Goal: Task Accomplishment & Management: Manage account settings

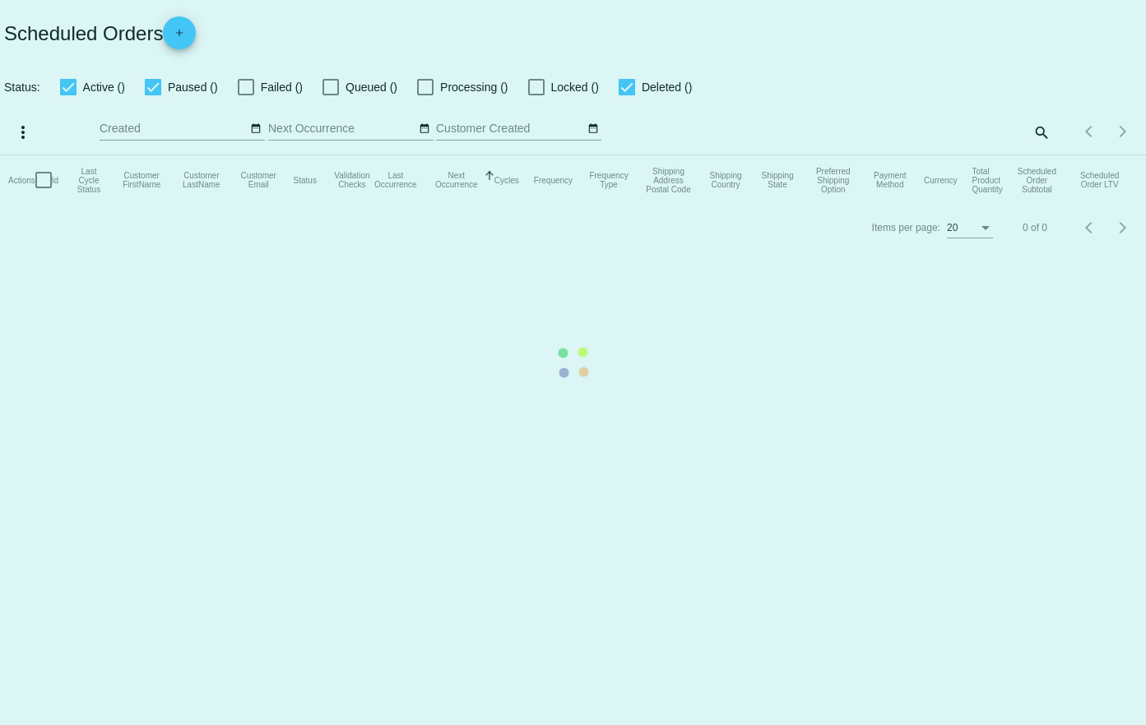
click at [687, 155] on mat-table "Actions Id Last Cycle Status Customer FirstName Customer LastName Customer Emai…" at bounding box center [573, 179] width 1146 height 49
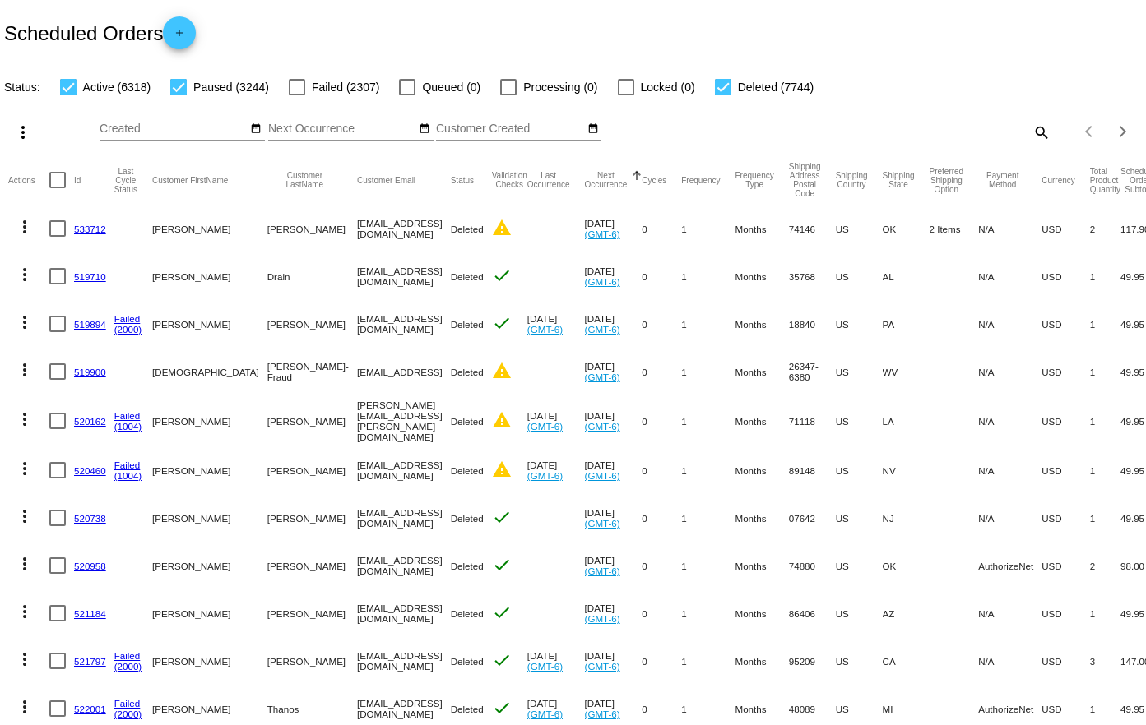
click at [1031, 131] on mat-icon "search" at bounding box center [1041, 131] width 20 height 25
paste input "585474"
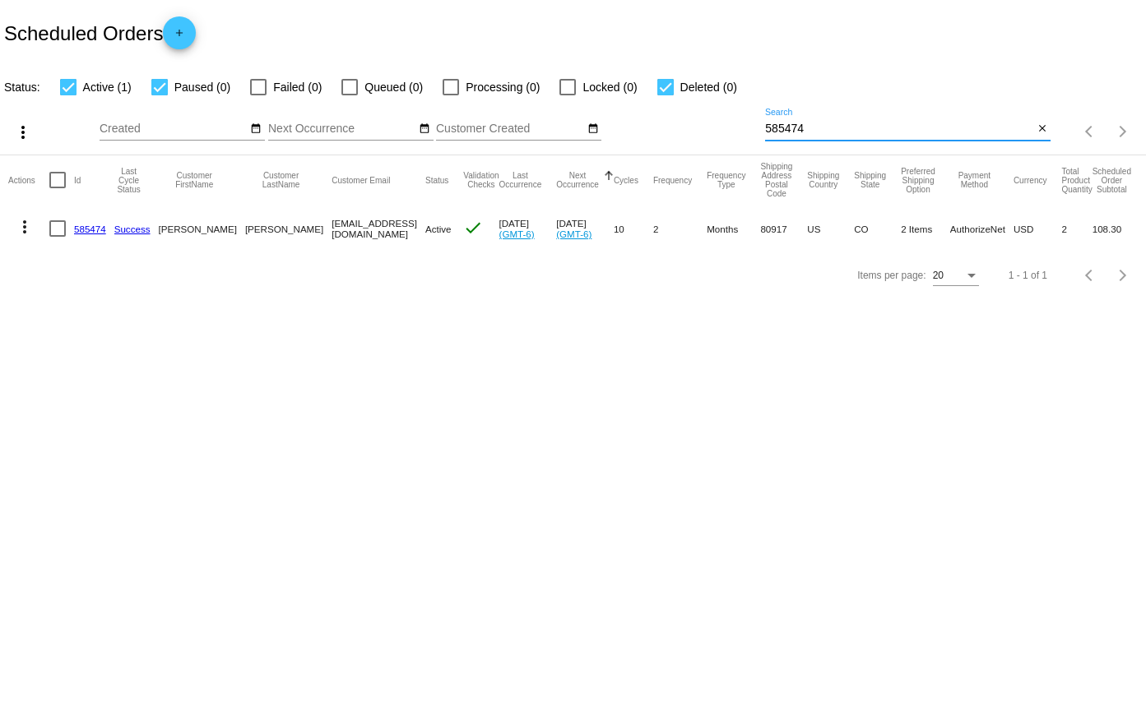
type input "585474"
click at [95, 231] on link "585474" at bounding box center [90, 229] width 32 height 11
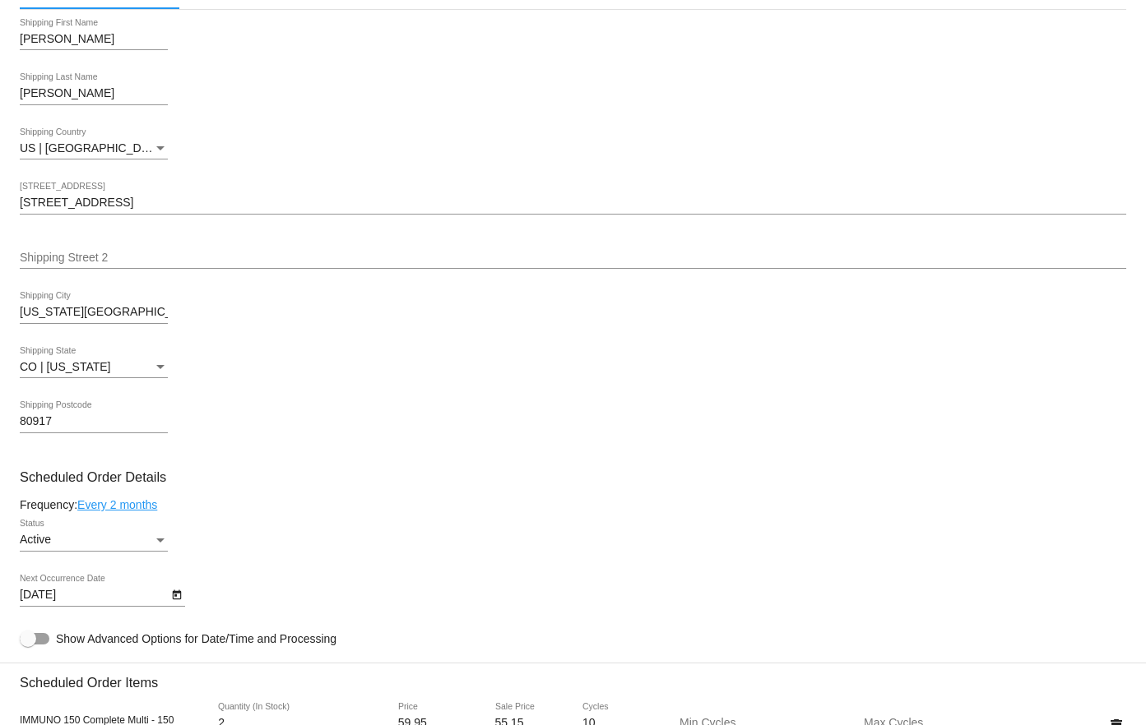
scroll to position [823, 0]
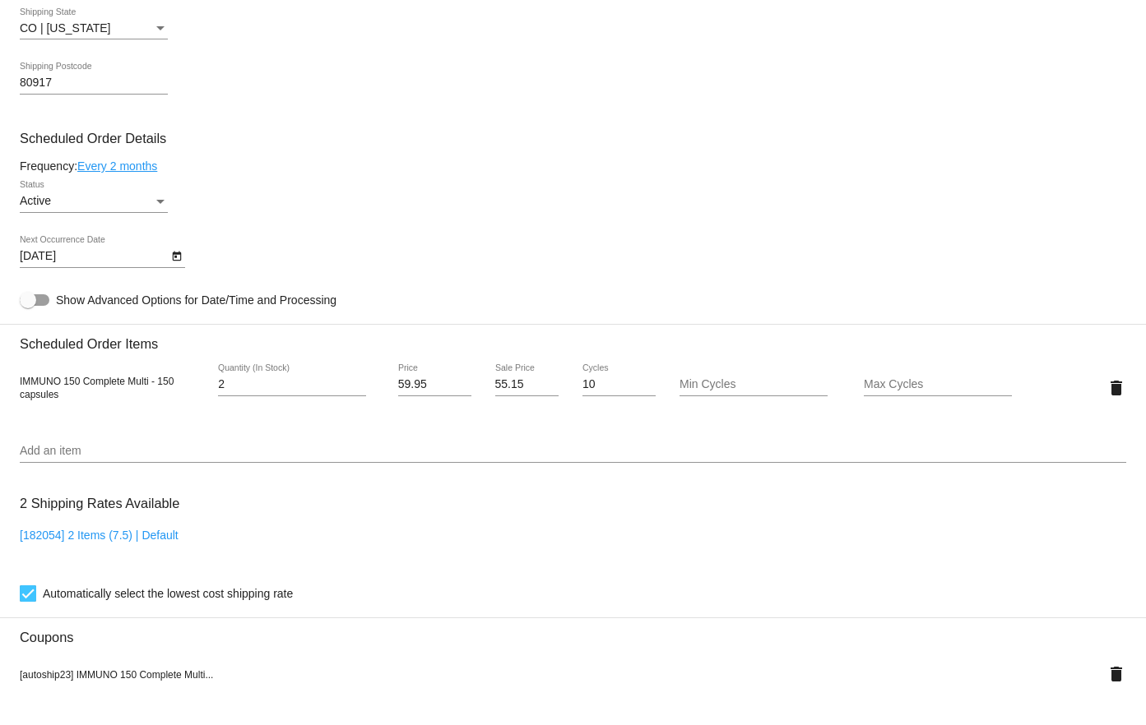
click at [223, 386] on input "2" at bounding box center [292, 384] width 148 height 13
click at [222, 385] on input "2" at bounding box center [292, 384] width 148 height 13
drag, startPoint x: 222, startPoint y: 385, endPoint x: 199, endPoint y: 389, distance: 23.4
click at [199, 389] on div "IMMUNO 150 Complete Multi - 150 capsules 2 Quantity (In Stock) 59.95 Price 55.1…" at bounding box center [573, 387] width 1106 height 47
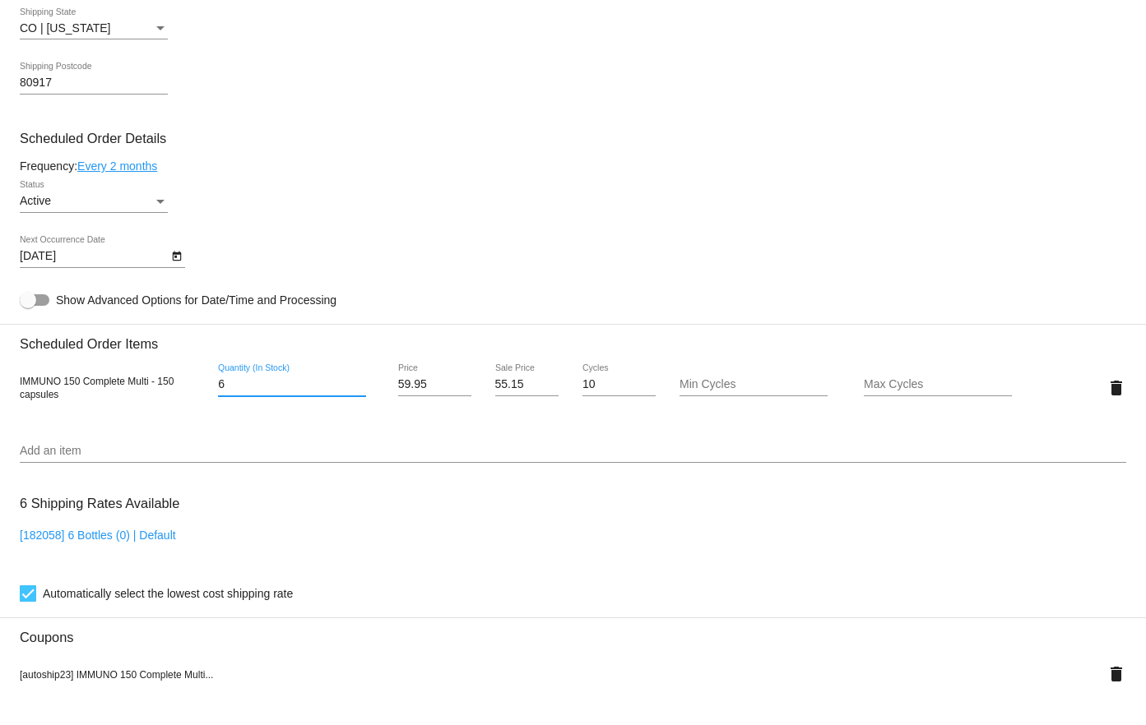
type input "6"
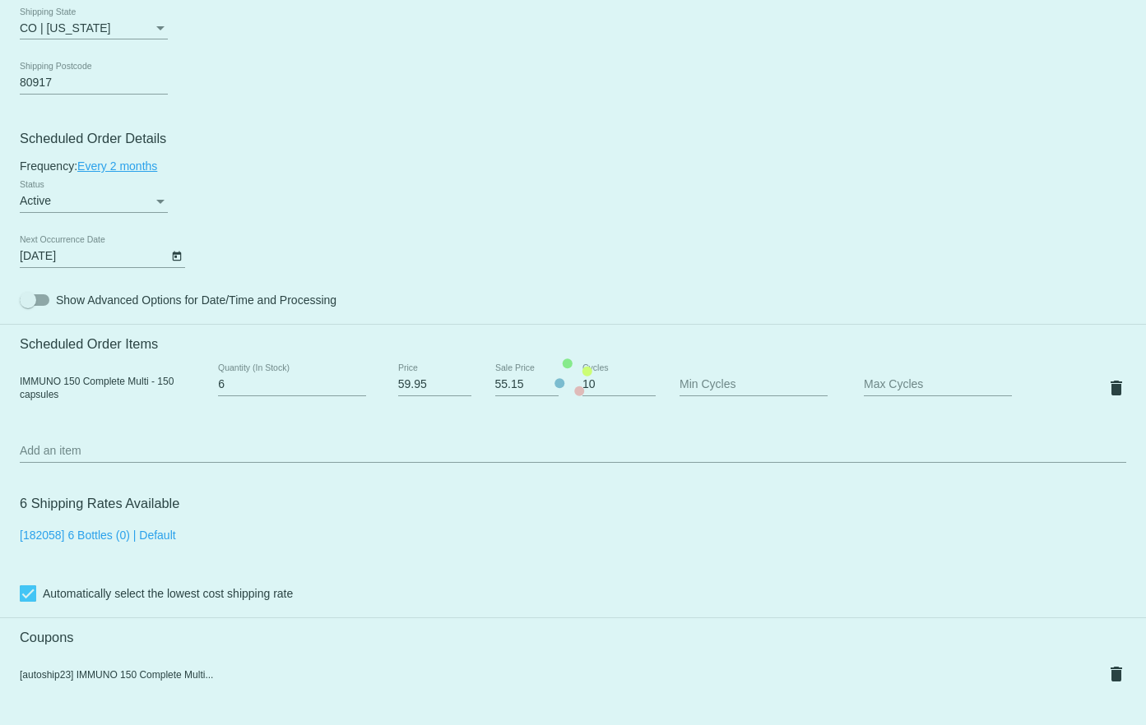
click at [139, 169] on mat-card "Customer 3668729: [PERSON_NAME] [PERSON_NAME][EMAIL_ADDRESS][DOMAIN_NAME] Custo…" at bounding box center [573, 377] width 1146 height 1703
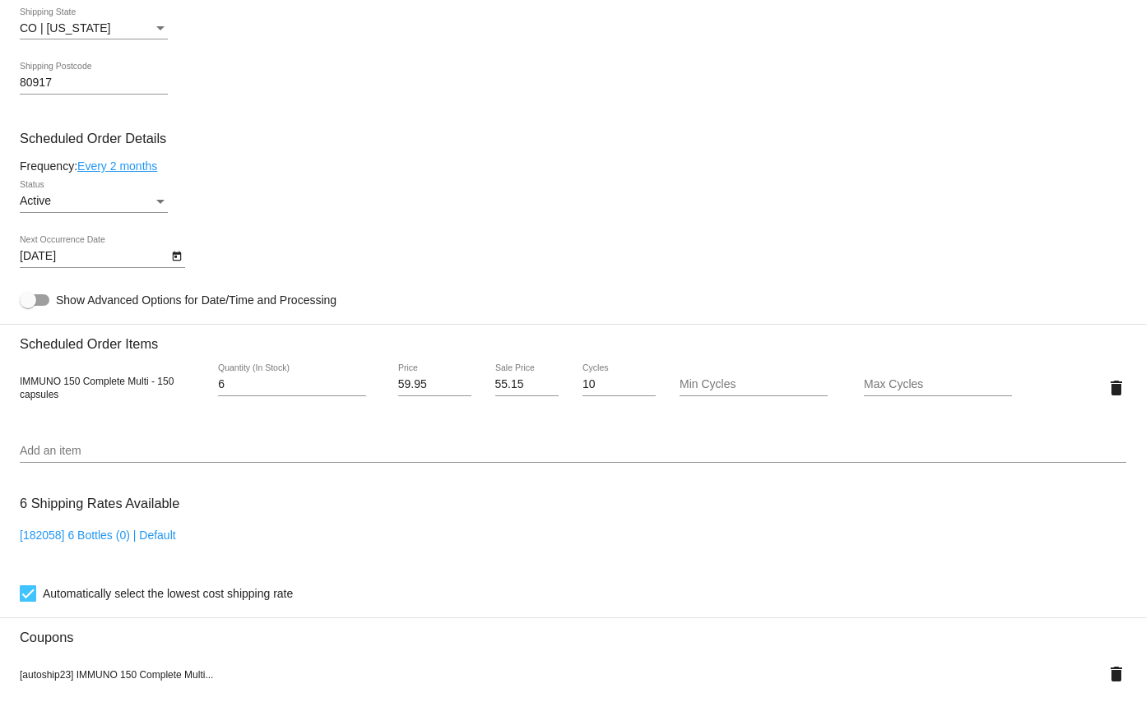
click at [130, 161] on link "Every 2 months" at bounding box center [117, 166] width 80 height 13
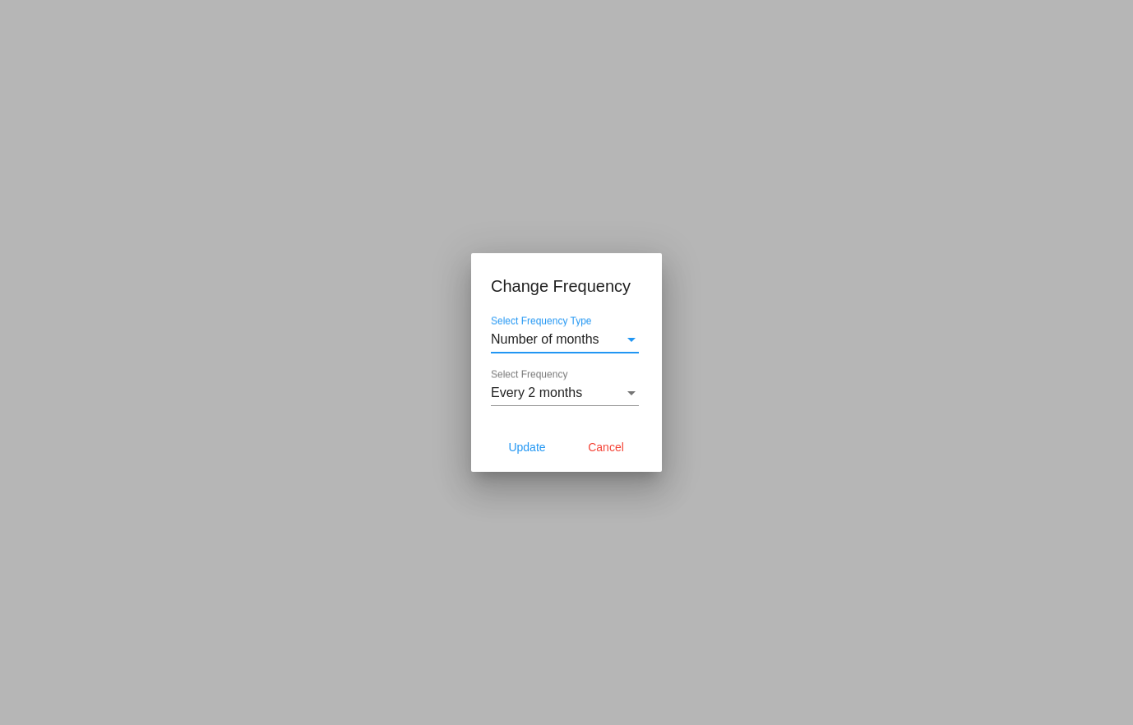
click at [495, 382] on div "Every 2 months Select Frequency" at bounding box center [565, 387] width 148 height 37
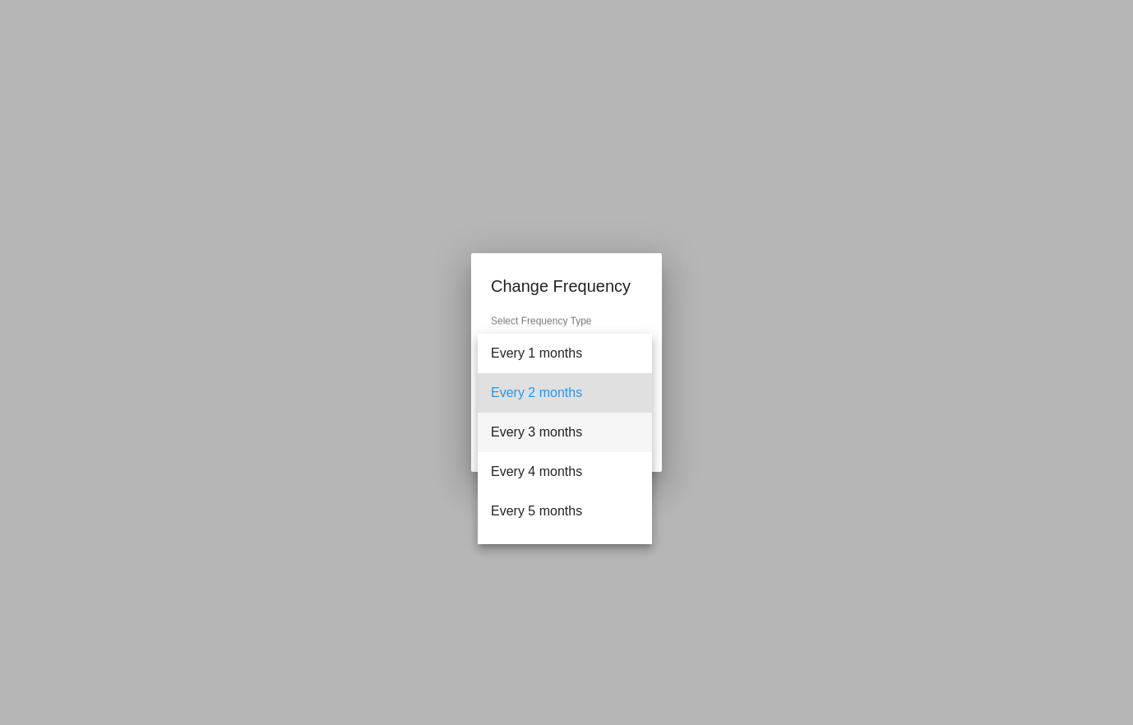
click at [521, 440] on span "Every 3 months" at bounding box center [565, 432] width 148 height 39
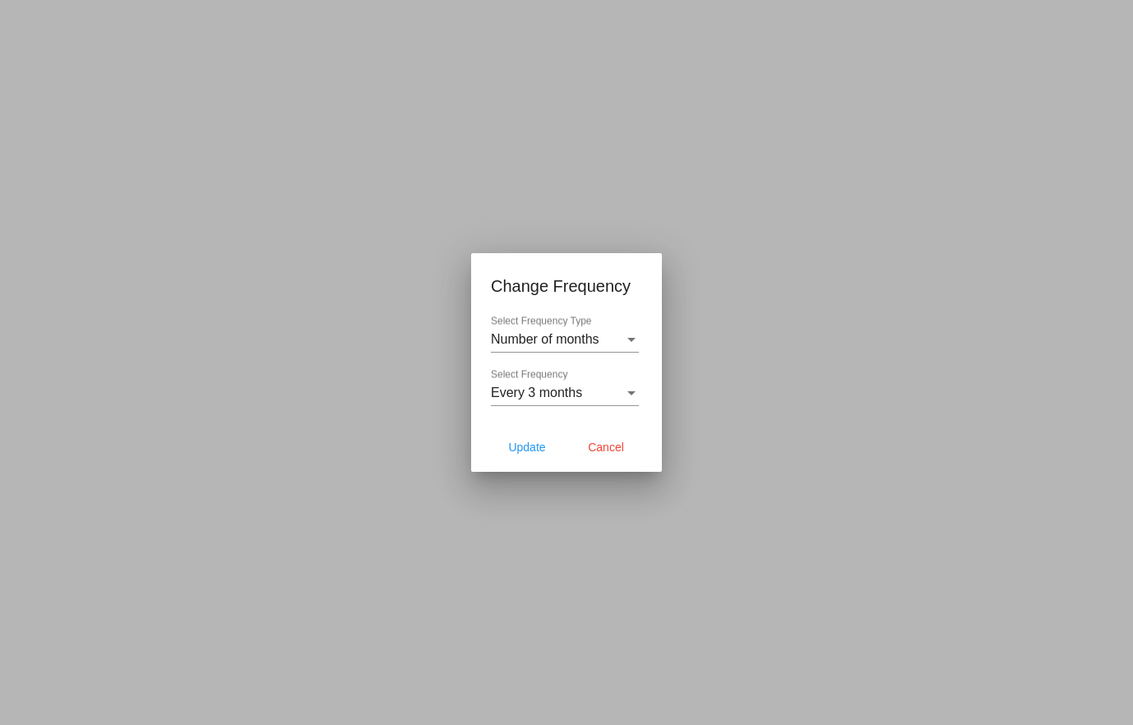
click at [465, 161] on div at bounding box center [566, 362] width 1133 height 725
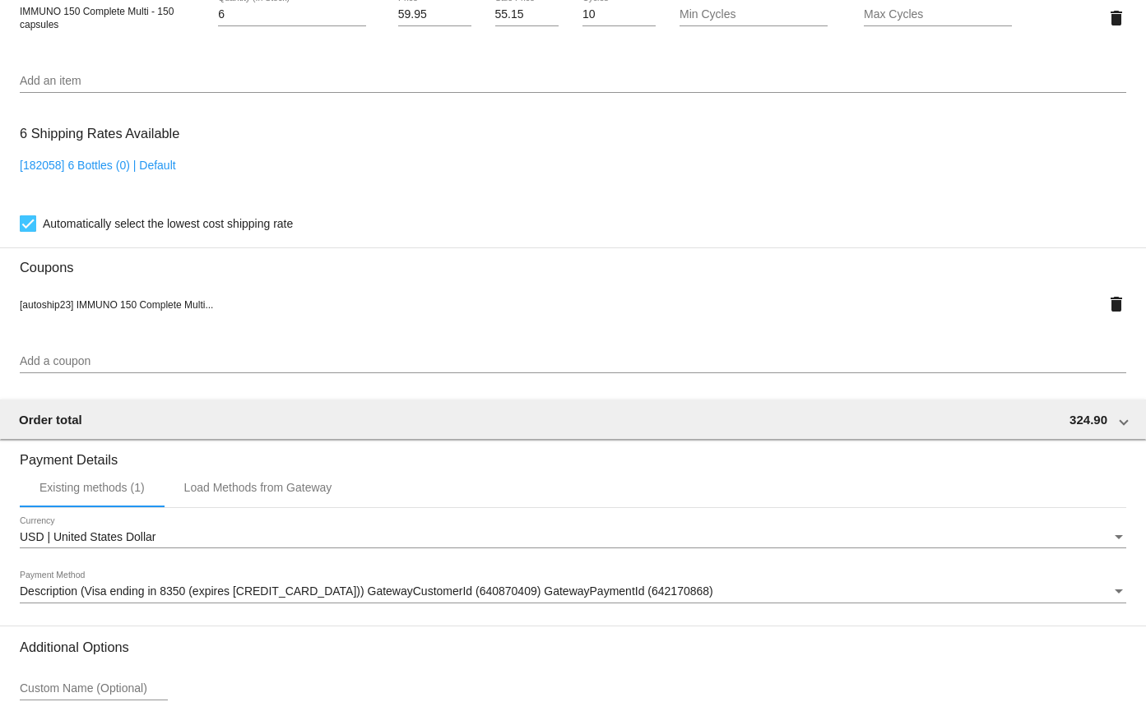
scroll to position [1161, 0]
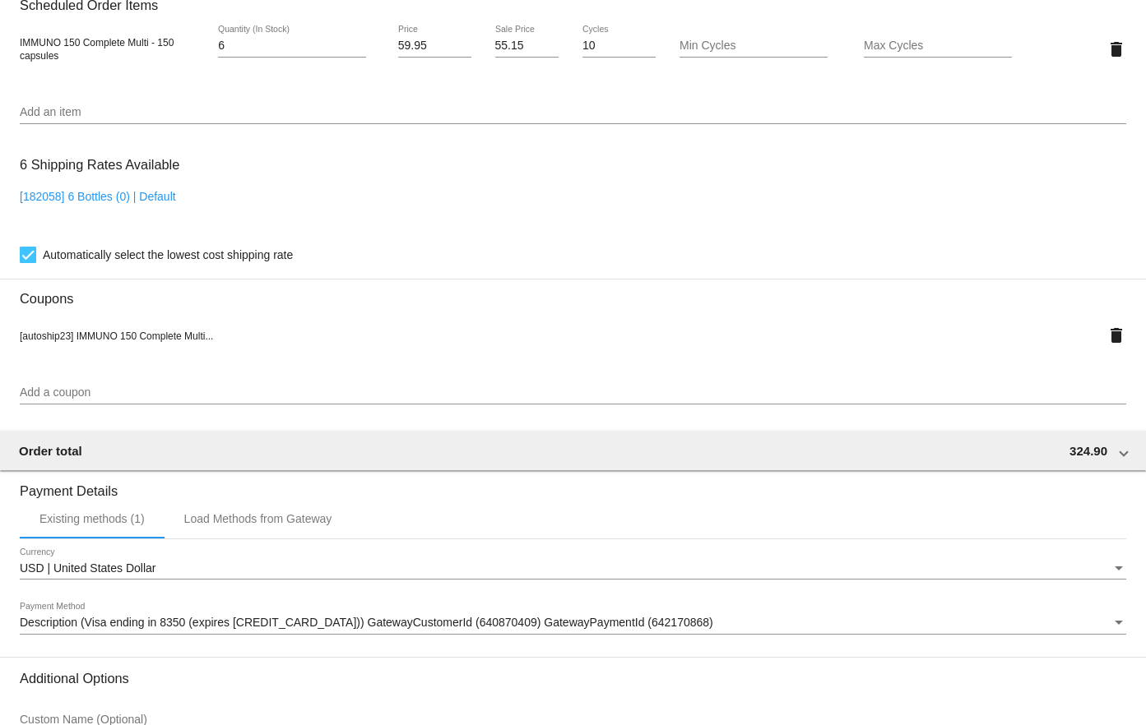
click at [405, 42] on input "59.95" at bounding box center [434, 45] width 73 height 13
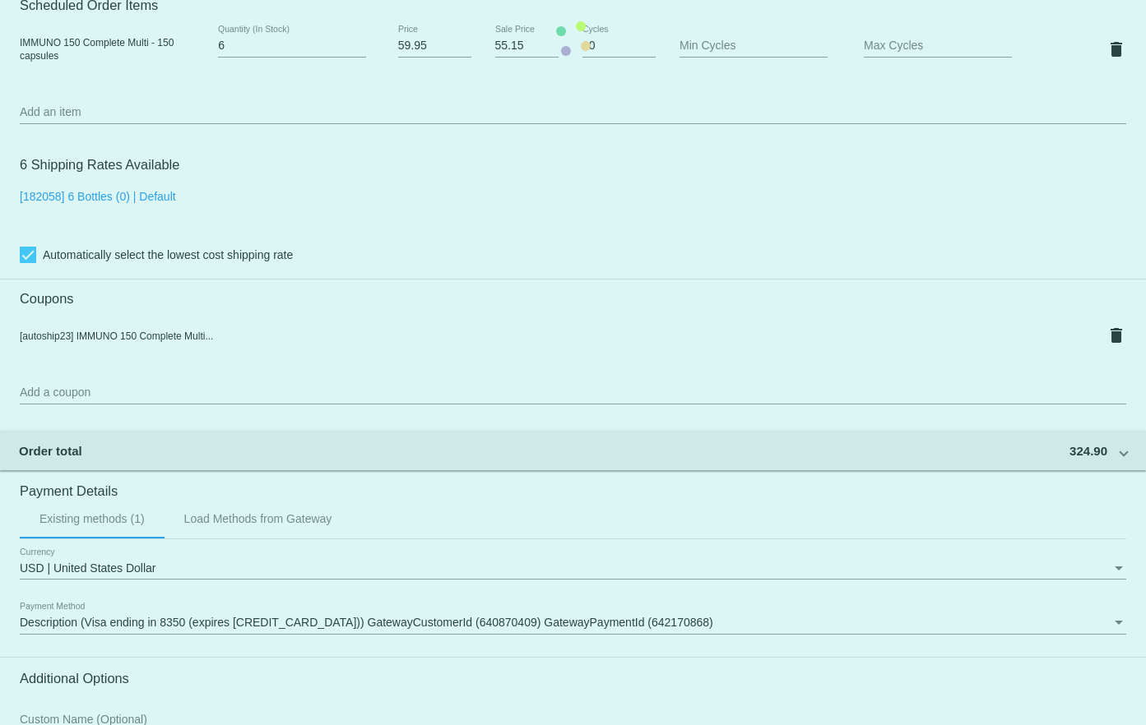
click at [500, 35] on mat-card "Customer 3668729: [PERSON_NAME] [PERSON_NAME][EMAIL_ADDRESS][DOMAIN_NAME] Custo…" at bounding box center [573, 38] width 1146 height 1703
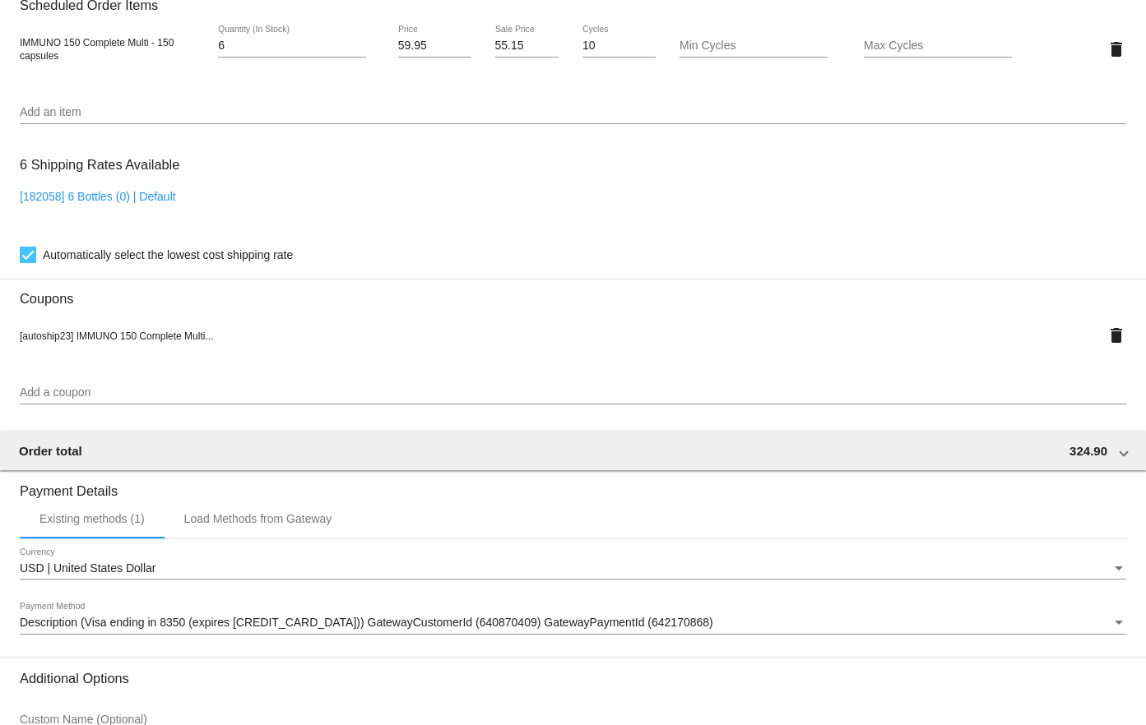
click at [503, 42] on input "55.15" at bounding box center [527, 45] width 64 height 13
type input "54.55"
click at [533, 78] on mat-card "Customer 3668729: [PERSON_NAME] [PERSON_NAME][EMAIL_ADDRESS][DOMAIN_NAME] Custo…" at bounding box center [573, 38] width 1146 height 1703
click at [1106, 348] on button "delete" at bounding box center [1116, 335] width 20 height 33
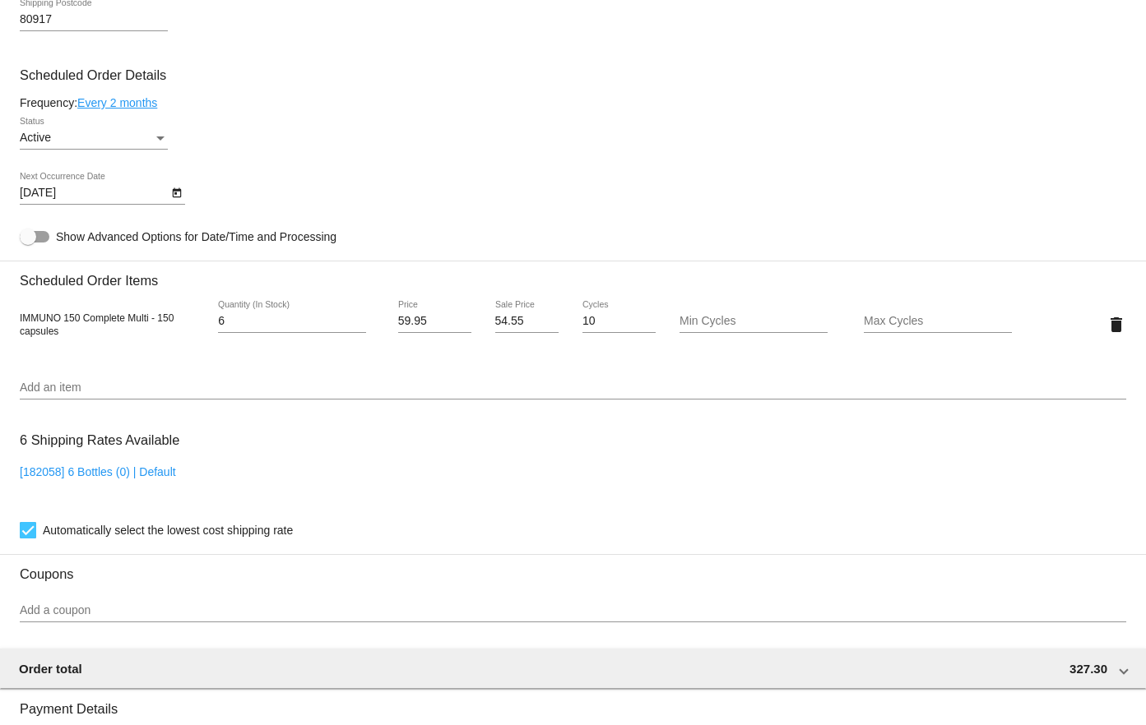
scroll to position [832, 0]
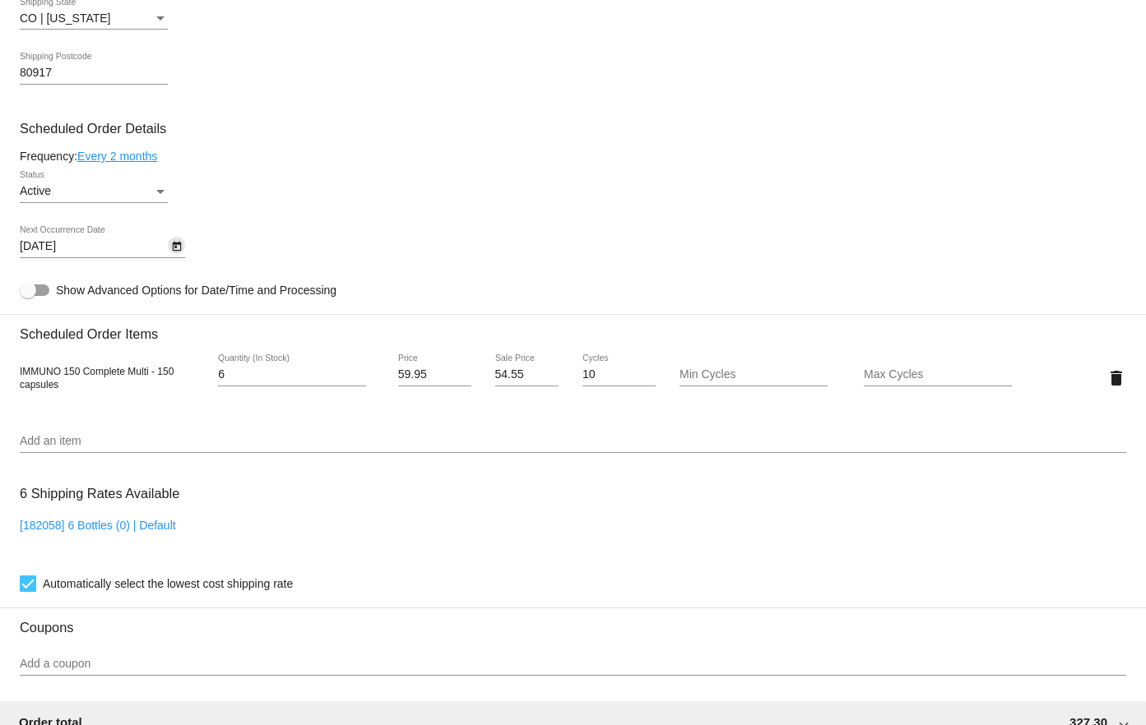
click at [176, 247] on icon "Open calendar" at bounding box center [176, 247] width 9 height 10
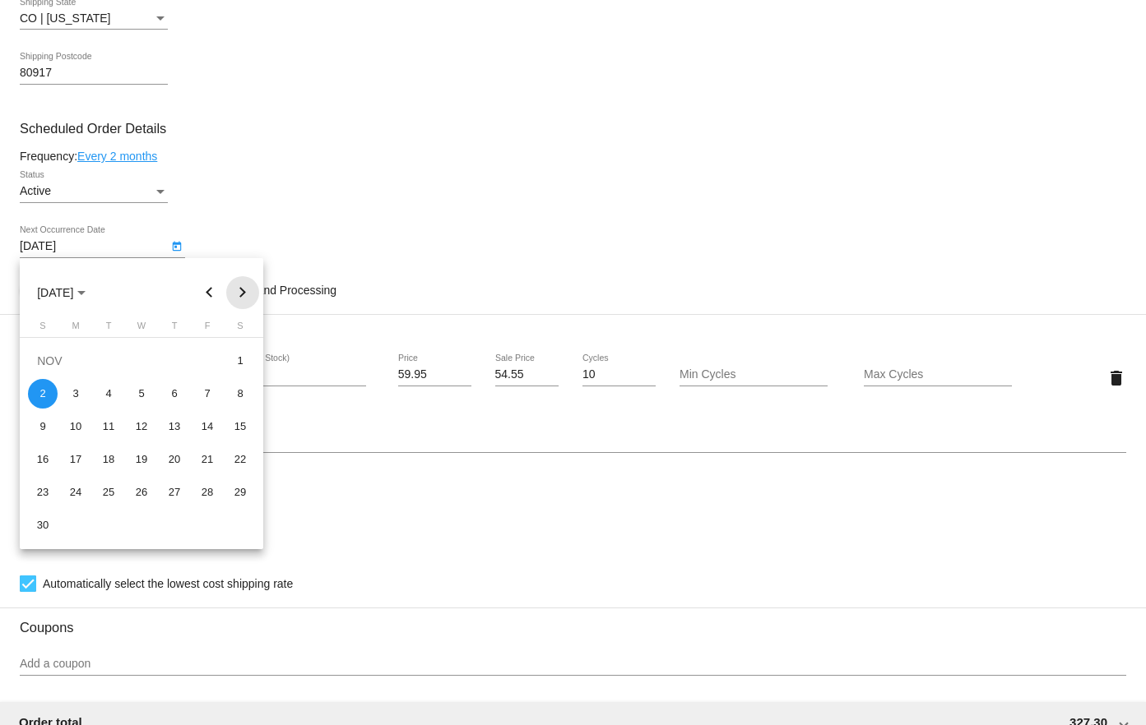
click at [239, 291] on button "Next month" at bounding box center [242, 292] width 33 height 33
click at [211, 294] on button "Previous month" at bounding box center [209, 292] width 33 height 33
click at [176, 368] on div "2" at bounding box center [175, 361] width 30 height 30
type input "[DATE]"
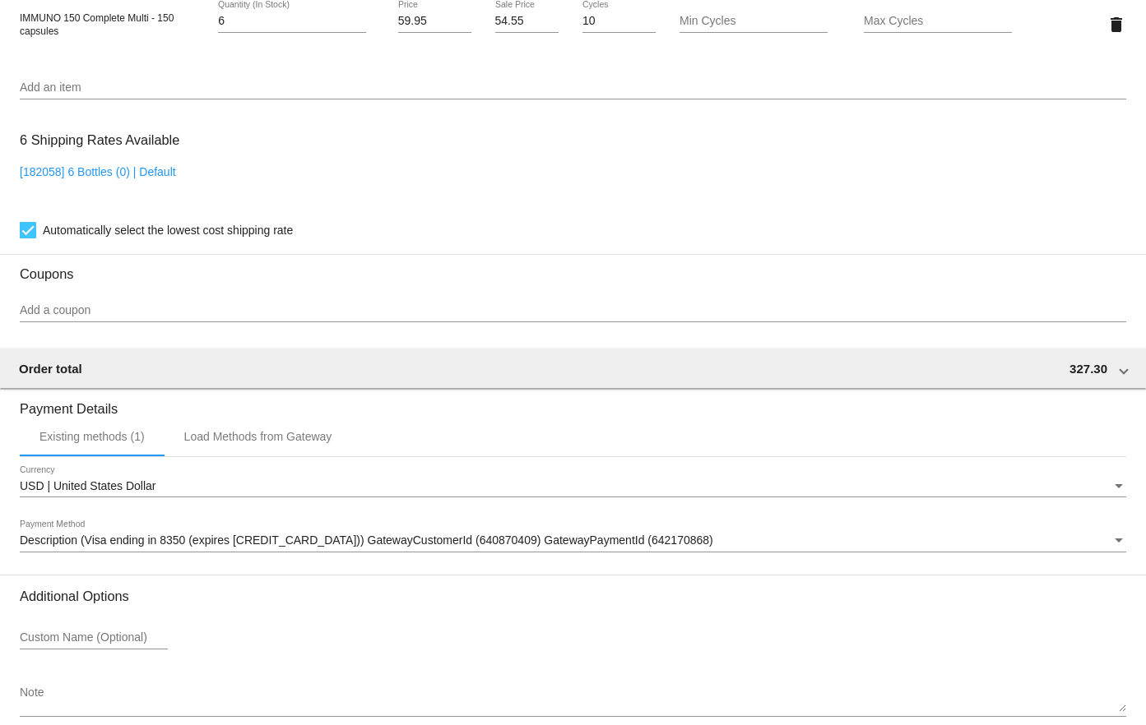
scroll to position [693, 0]
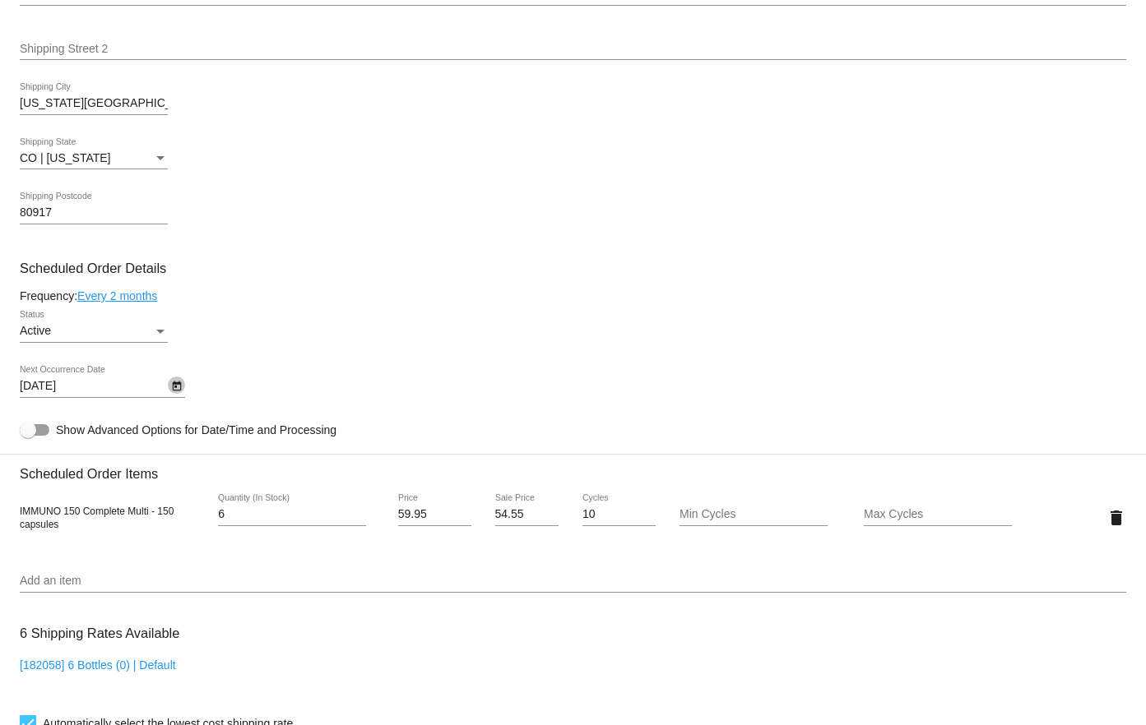
click at [174, 389] on icon "Open calendar" at bounding box center [177, 387] width 12 height 20
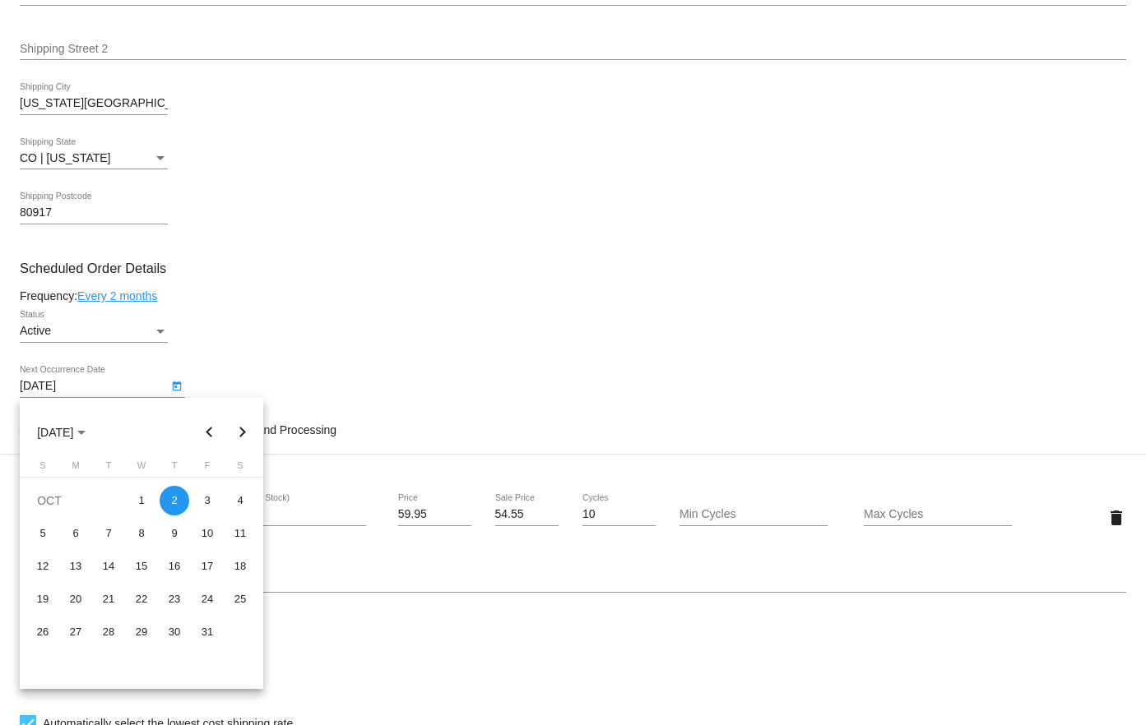
click at [382, 257] on div at bounding box center [573, 362] width 1146 height 725
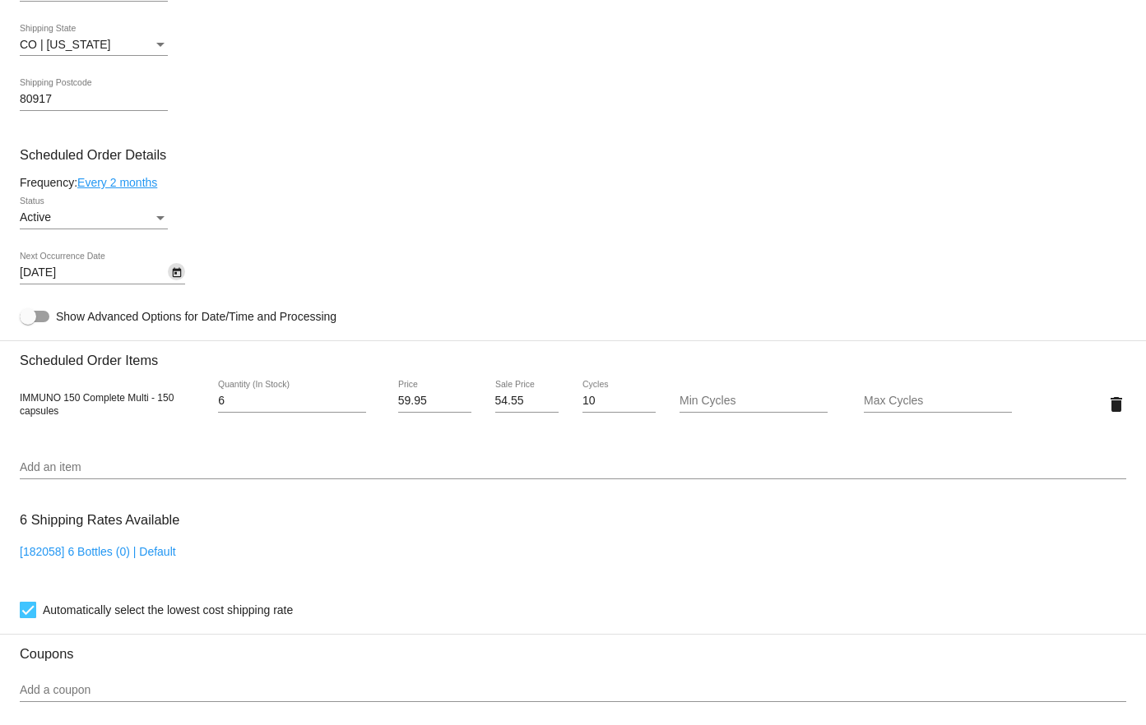
scroll to position [1268, 0]
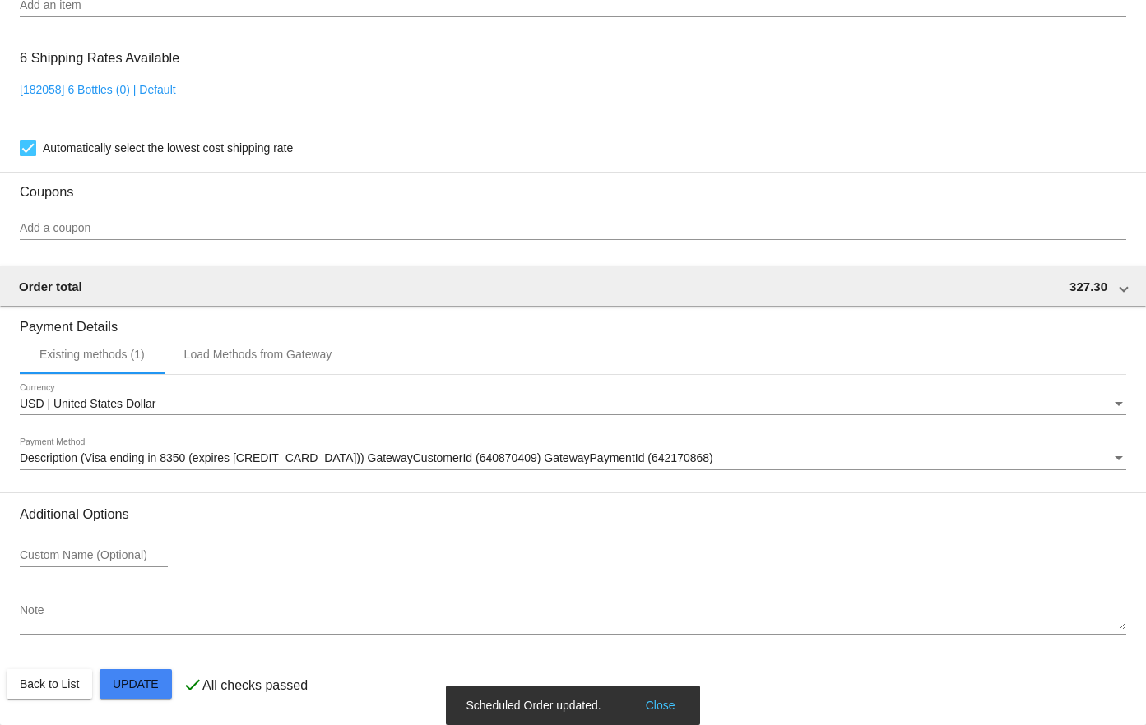
click at [152, 692] on button "Update" at bounding box center [136, 685] width 72 height 30
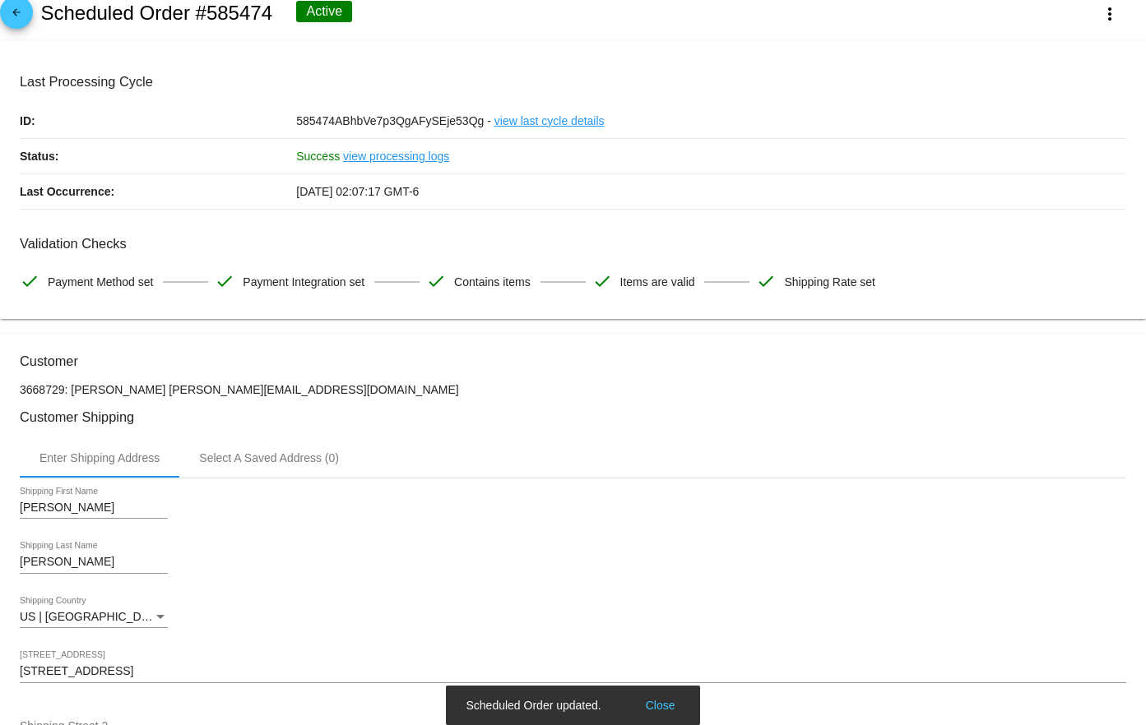
scroll to position [0, 0]
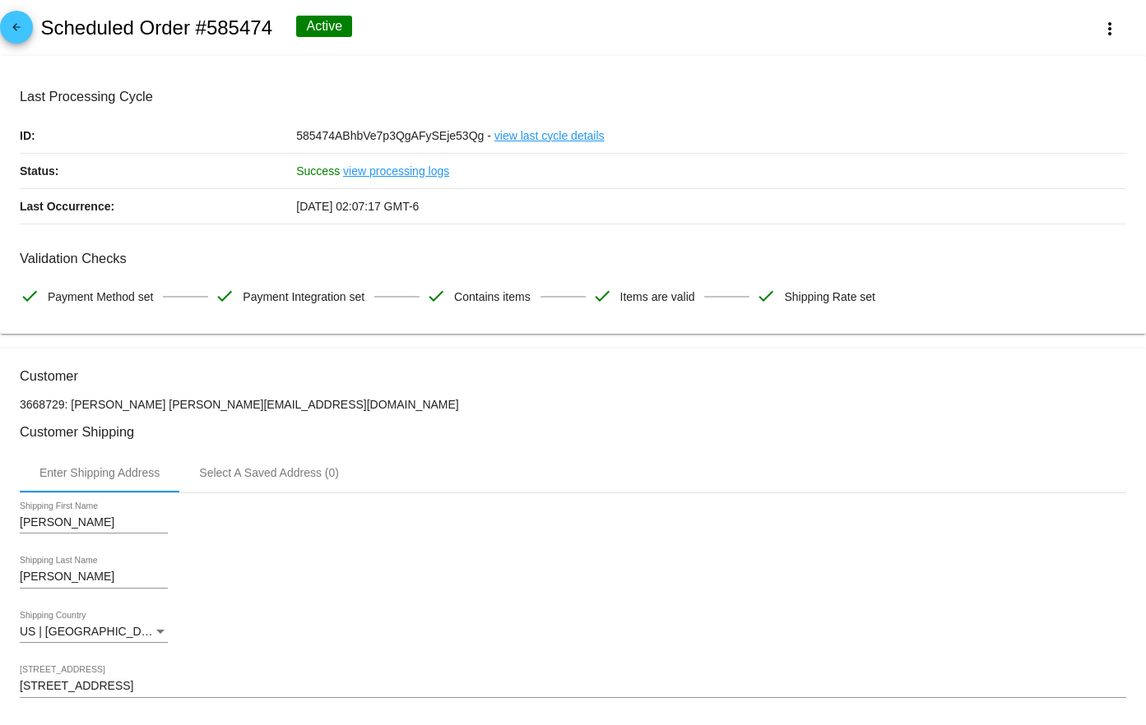
click at [10, 39] on mat-icon "arrow_back" at bounding box center [17, 31] width 20 height 20
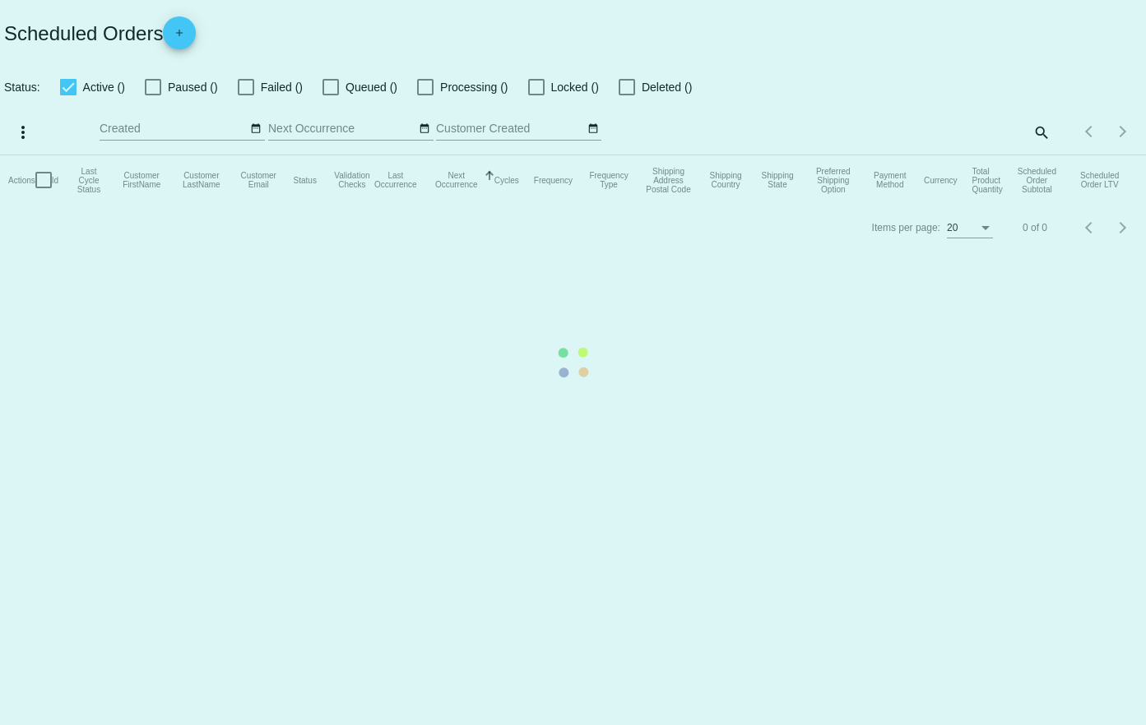
checkbox input "true"
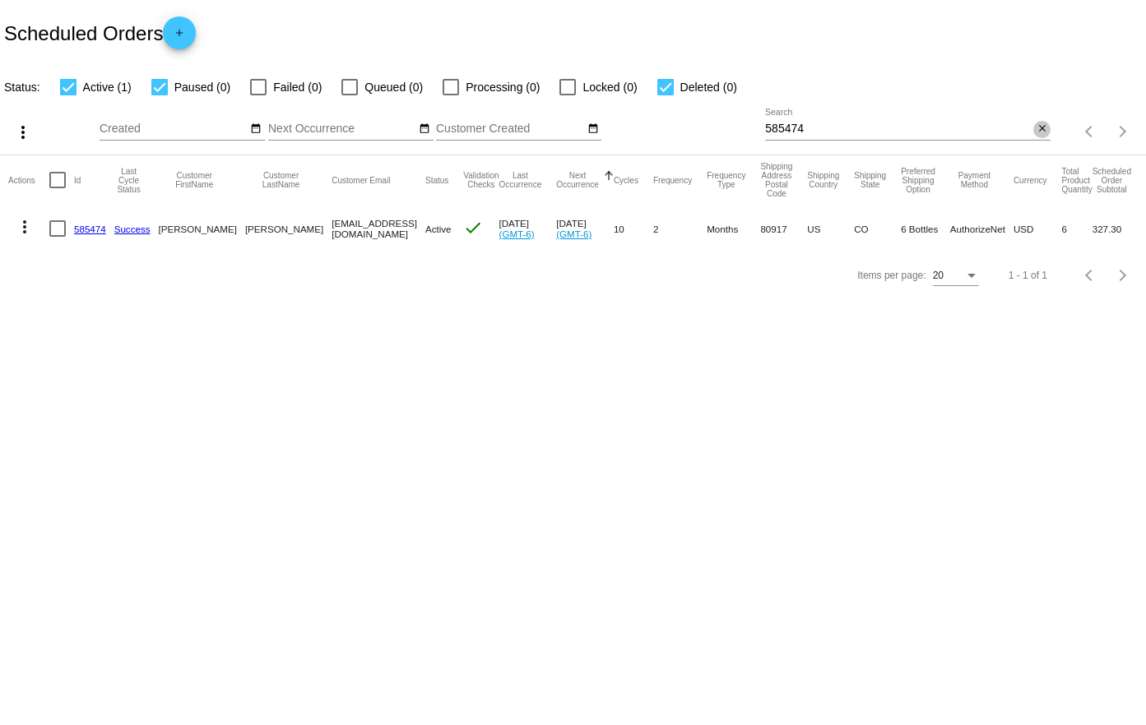
click at [1043, 134] on mat-icon "close" at bounding box center [1042, 129] width 12 height 13
